Goal: Information Seeking & Learning: Learn about a topic

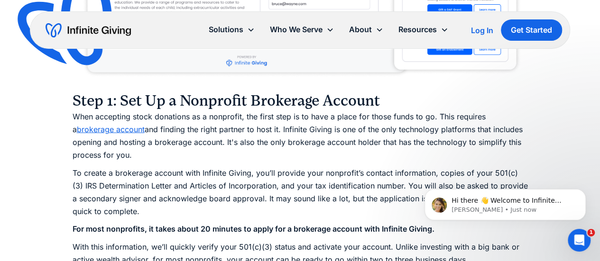
click at [332, 150] on p "When accepting stock donations as a nonprofit, the first step is to have a plac…" at bounding box center [300, 136] width 455 height 52
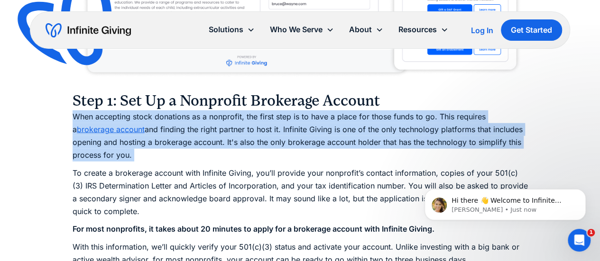
click at [332, 150] on p "When accepting stock donations as a nonprofit, the first step is to have a plac…" at bounding box center [300, 136] width 455 height 52
click at [294, 144] on p "When accepting stock donations as a nonprofit, the first step is to have a plac…" at bounding box center [300, 136] width 455 height 52
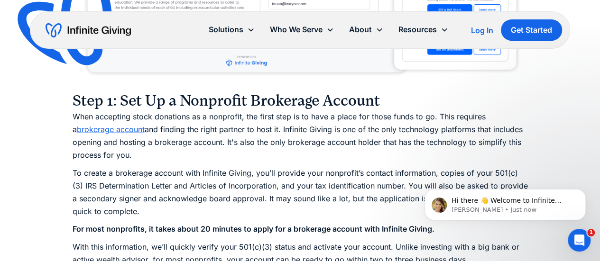
click at [294, 144] on p "When accepting stock donations as a nonprofit, the first step is to have a plac…" at bounding box center [300, 136] width 455 height 52
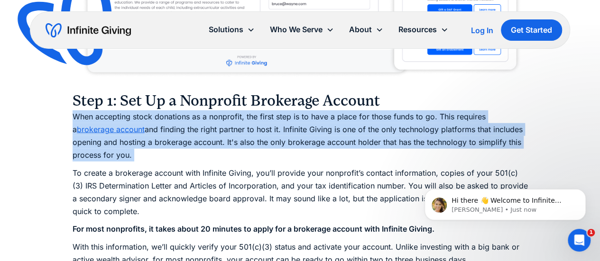
click at [294, 144] on p "When accepting stock donations as a nonprofit, the first step is to have a plac…" at bounding box center [300, 136] width 455 height 52
click at [108, 130] on link "brokerage account" at bounding box center [111, 129] width 68 height 9
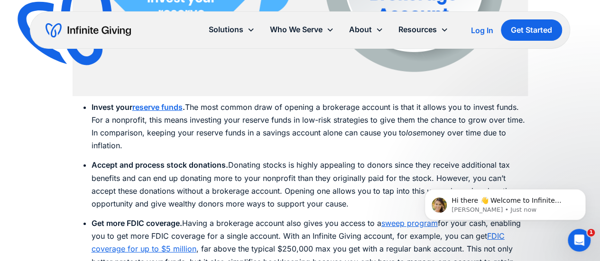
scroll to position [1600, 0]
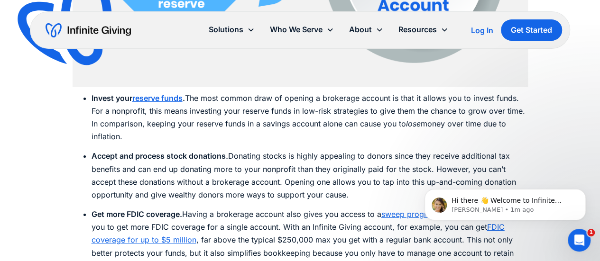
click at [318, 158] on li "Accept and process stock donations. Donating stocks is highly appealing to dono…" at bounding box center [309, 176] width 436 height 52
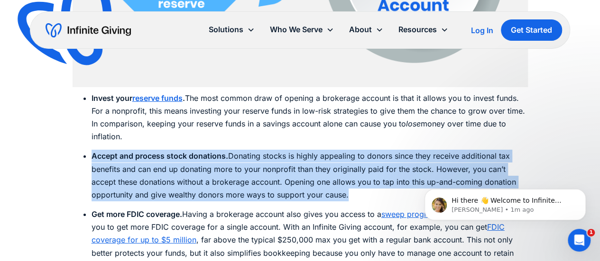
click at [318, 158] on li "Accept and process stock donations. Donating stocks is highly appealing to dono…" at bounding box center [309, 176] width 436 height 52
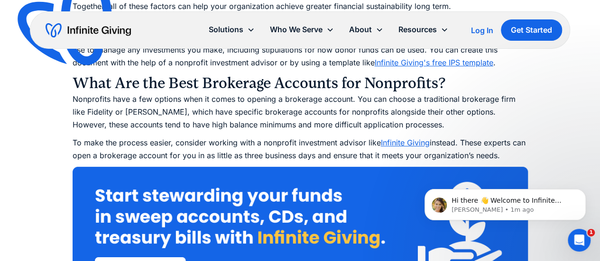
scroll to position [1880, 0]
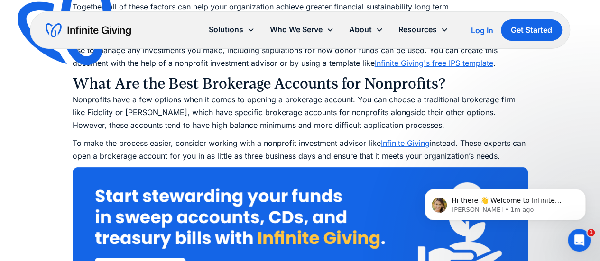
click at [321, 124] on p "Nonprofits have a few options when it comes to opening a brokerage account. You…" at bounding box center [300, 112] width 455 height 39
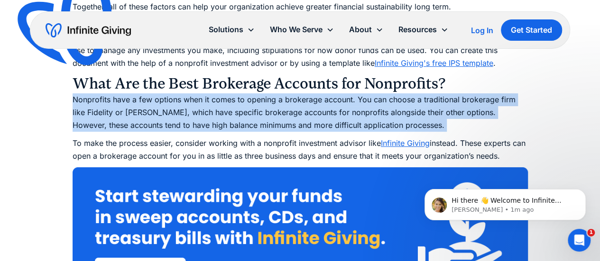
click at [321, 124] on p "Nonprofits have a few options when it comes to opening a brokerage account. You…" at bounding box center [300, 112] width 455 height 39
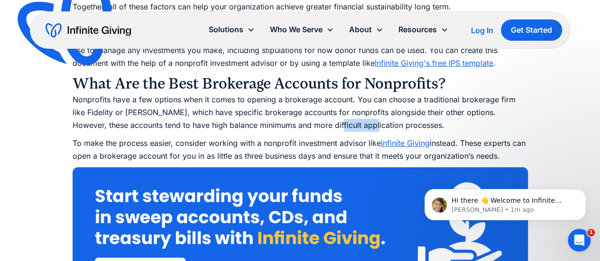
click at [321, 124] on p "Nonprofits have a few options when it comes to opening a brokerage account. You…" at bounding box center [300, 112] width 455 height 39
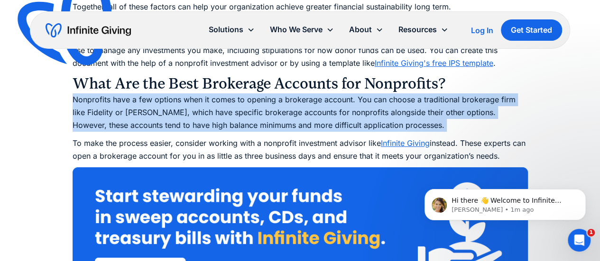
click at [321, 124] on p "Nonprofits have a few options when it comes to opening a brokerage account. You…" at bounding box center [300, 112] width 455 height 39
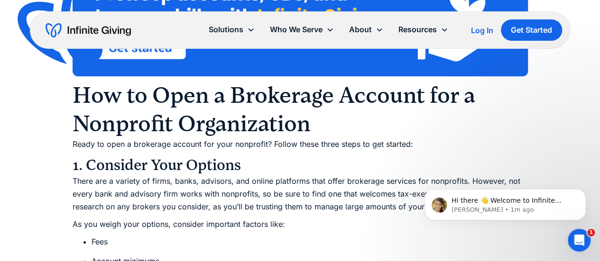
scroll to position [2103, 0]
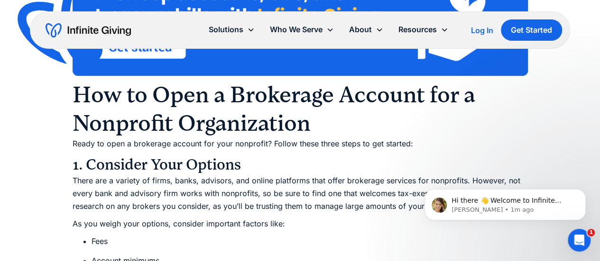
click at [321, 124] on h2 "How to Open a Brokerage Account for a Nonprofit Organization" at bounding box center [300, 109] width 455 height 57
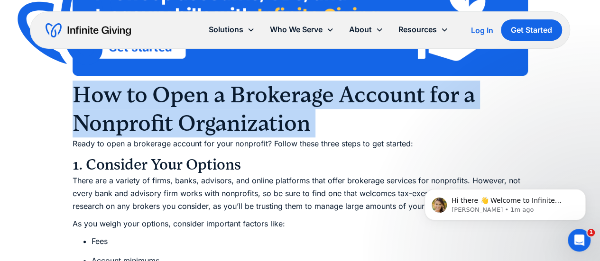
click at [321, 124] on h2 "How to Open a Brokerage Account for a Nonprofit Organization" at bounding box center [300, 109] width 455 height 57
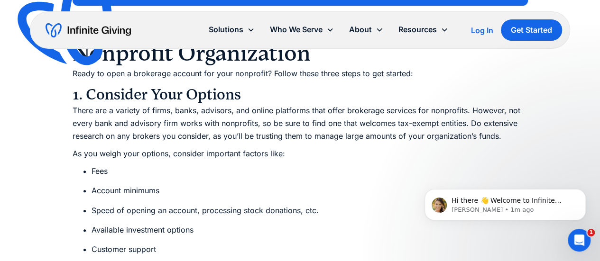
click at [321, 124] on p "There are a variety of firms, banks, advisors, and online platforms that offer …" at bounding box center [300, 123] width 455 height 39
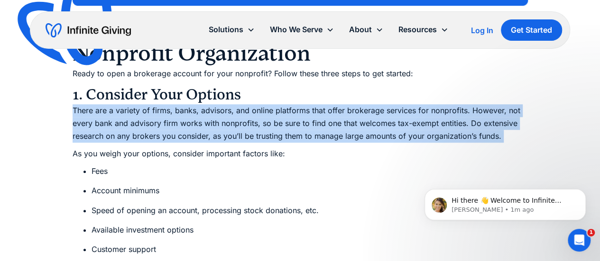
click at [321, 124] on p "There are a variety of firms, banks, advisors, and online platforms that offer …" at bounding box center [300, 123] width 455 height 39
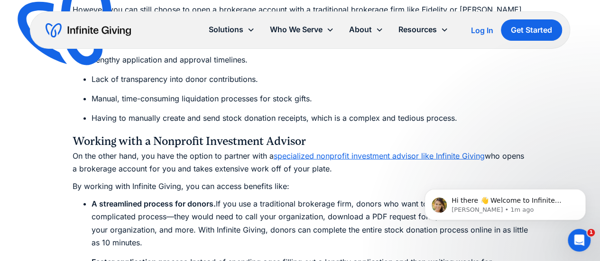
scroll to position [2824, 0]
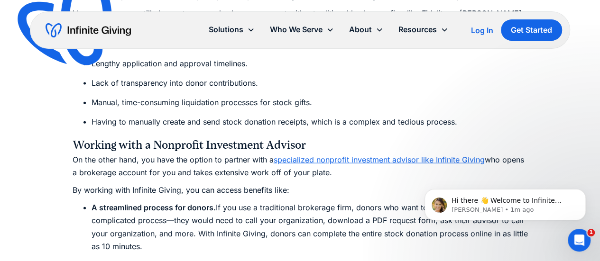
click at [383, 96] on ul "Inefficient, manual processes for opening an account and processing stock donat…" at bounding box center [300, 83] width 455 height 91
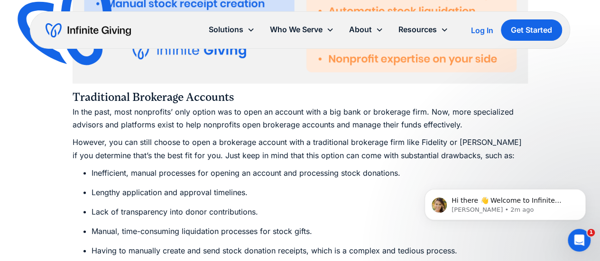
scroll to position [2717, 0]
